Goal: Navigation & Orientation: Find specific page/section

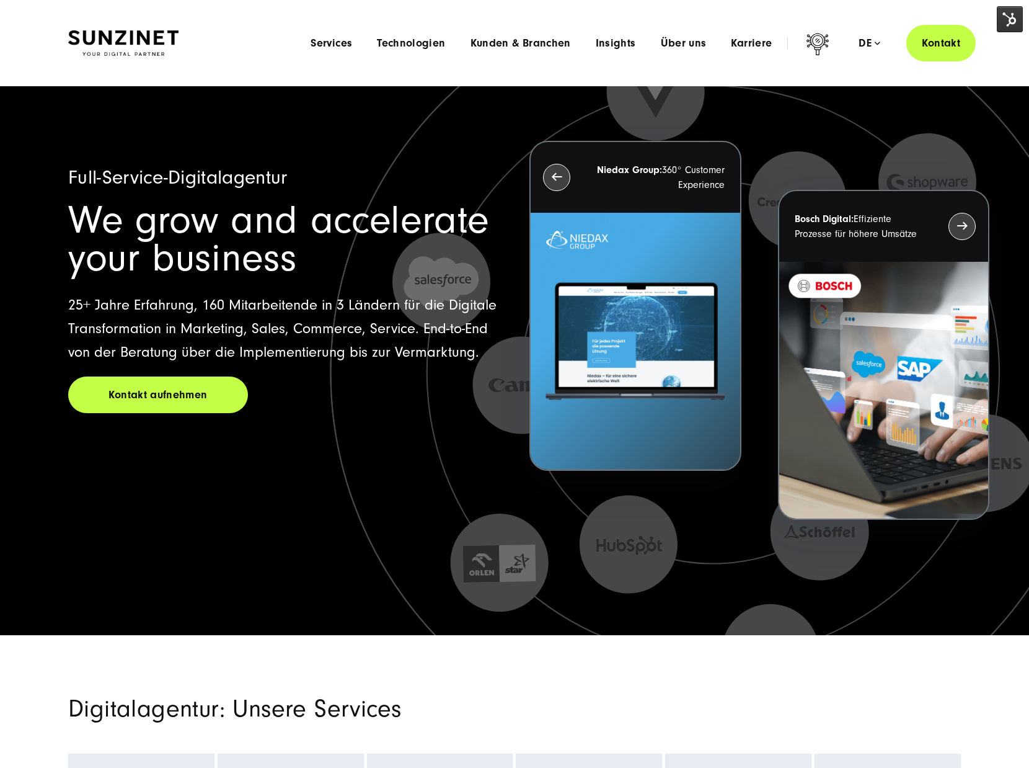
click at [490, 50] on div "Menu Services Menu Full Service Digitalagentur Wir lösen komplexe Herausforderu…" at bounding box center [637, 43] width 678 height 37
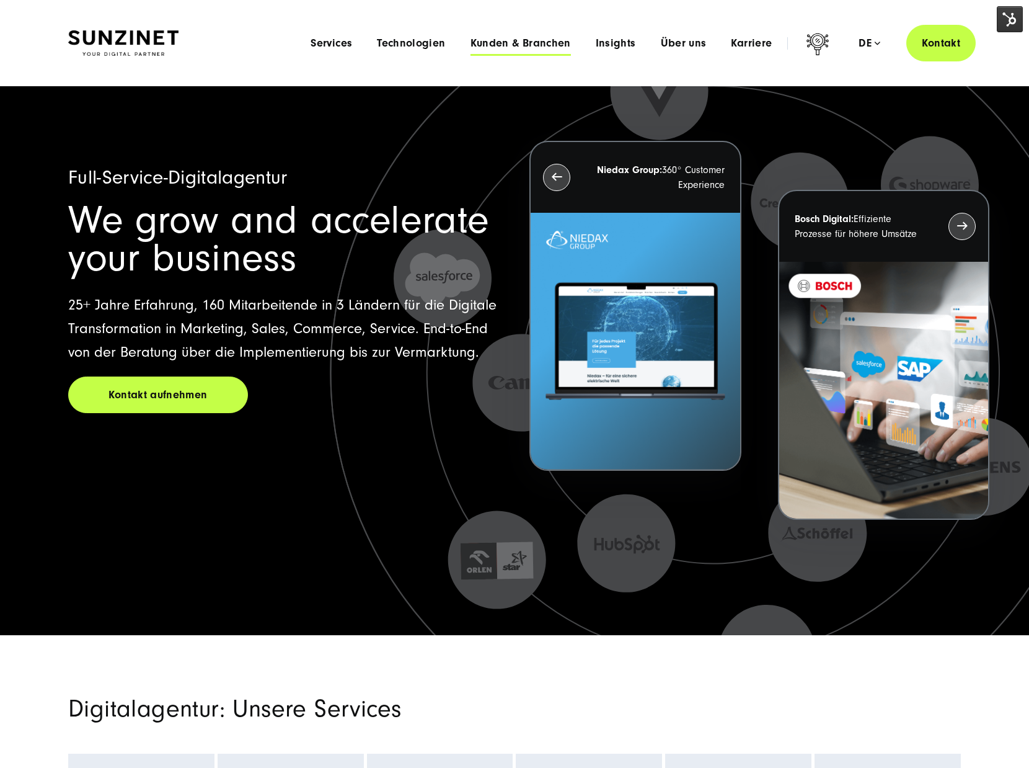
click at [493, 45] on span "Kunden & Branchen" at bounding box center [521, 43] width 100 height 12
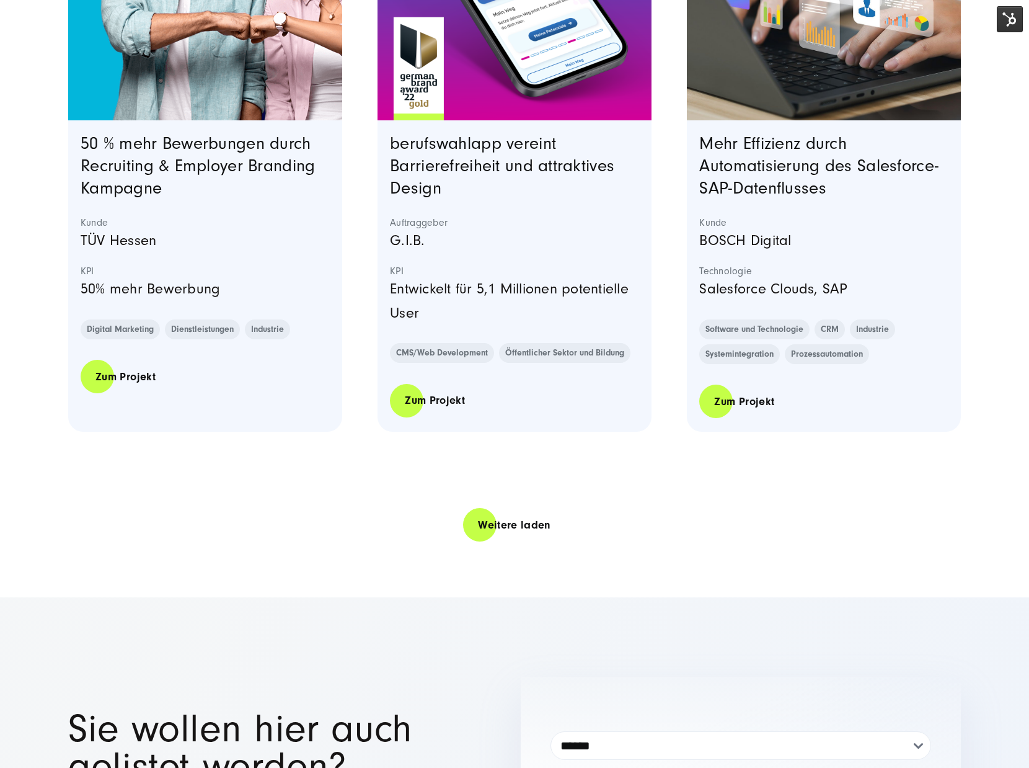
scroll to position [2435, 0]
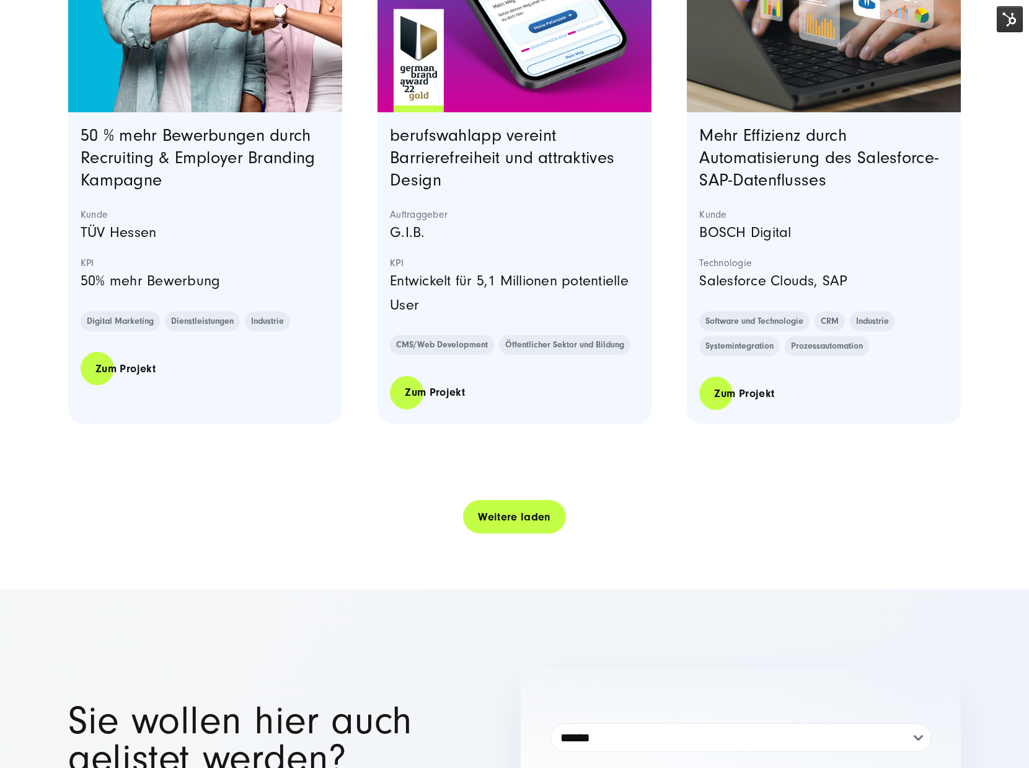
click at [544, 528] on link "Weitere laden" at bounding box center [514, 516] width 103 height 35
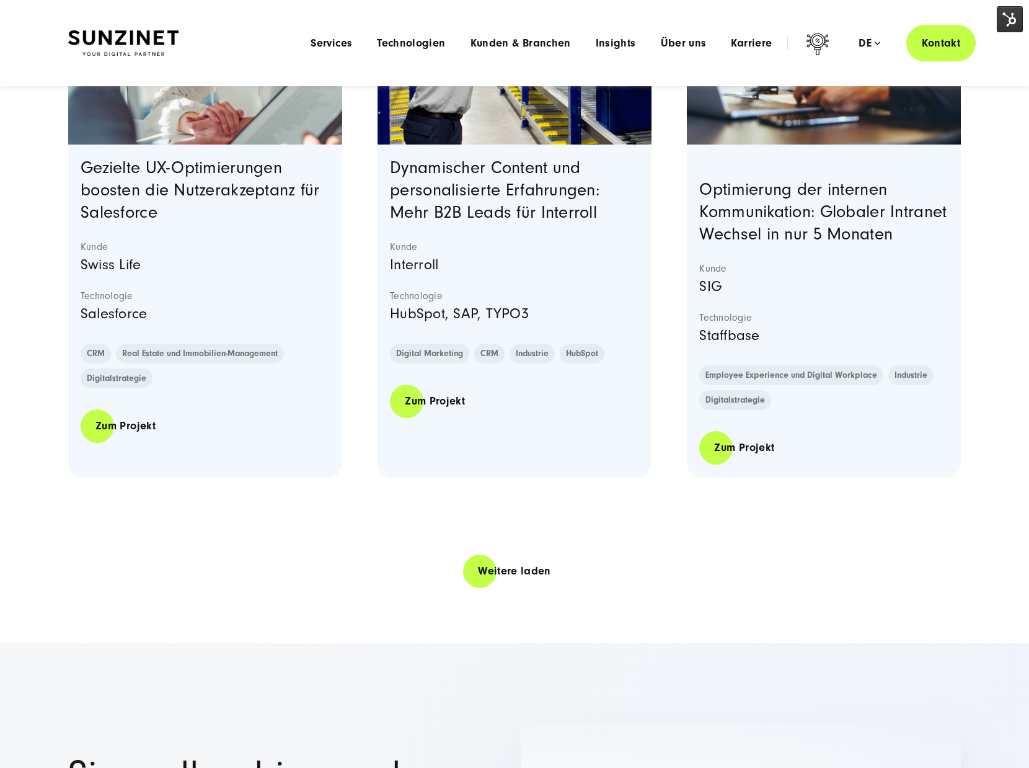
scroll to position [4732, 0]
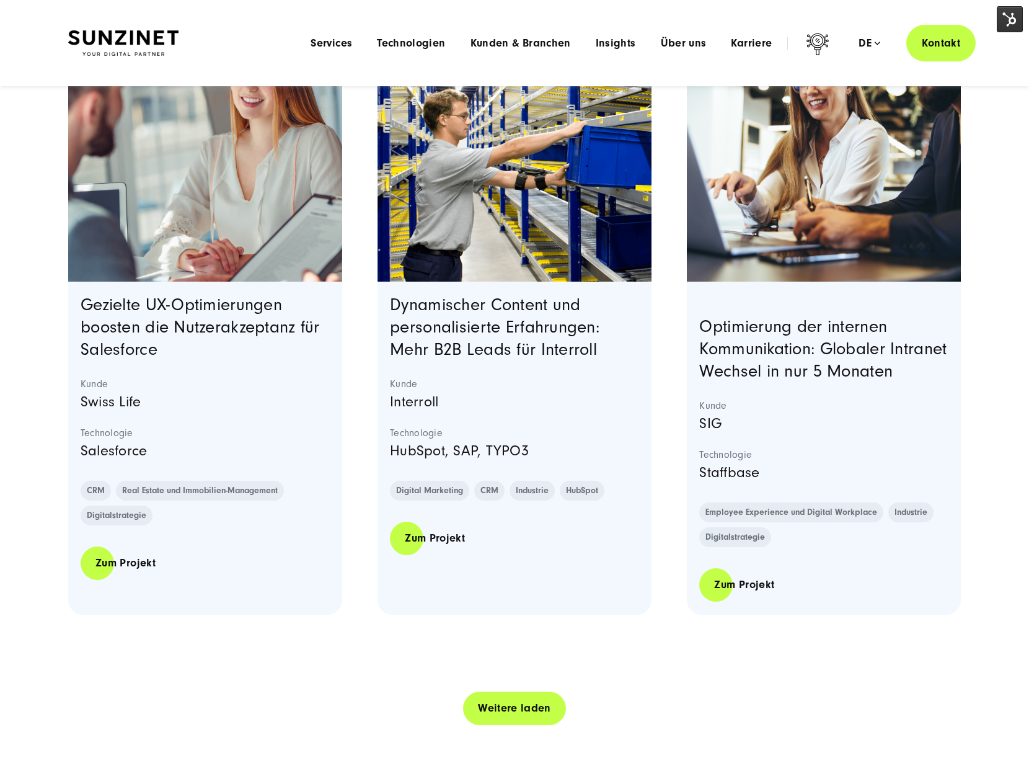
click at [521, 726] on link "Weitere laden" at bounding box center [514, 707] width 103 height 35
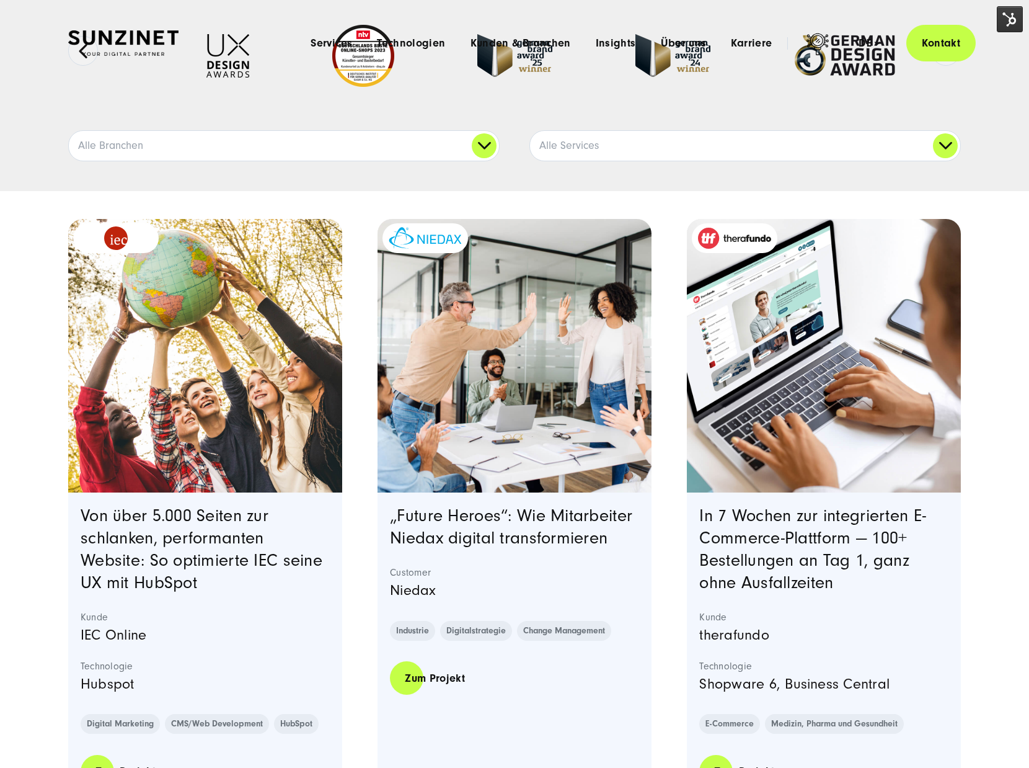
scroll to position [0, 0]
